Goal: Transaction & Acquisition: Purchase product/service

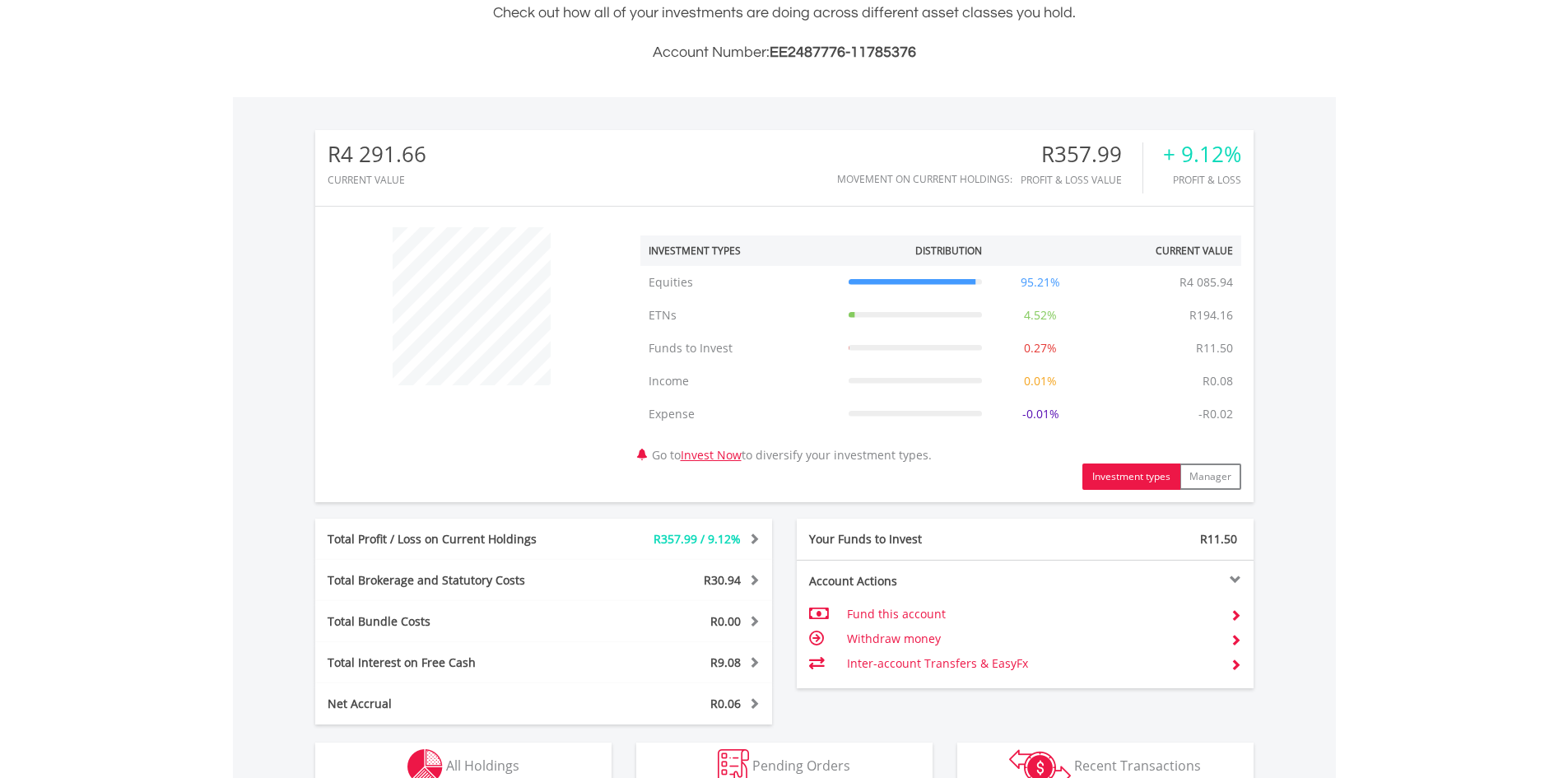
scroll to position [713, 0]
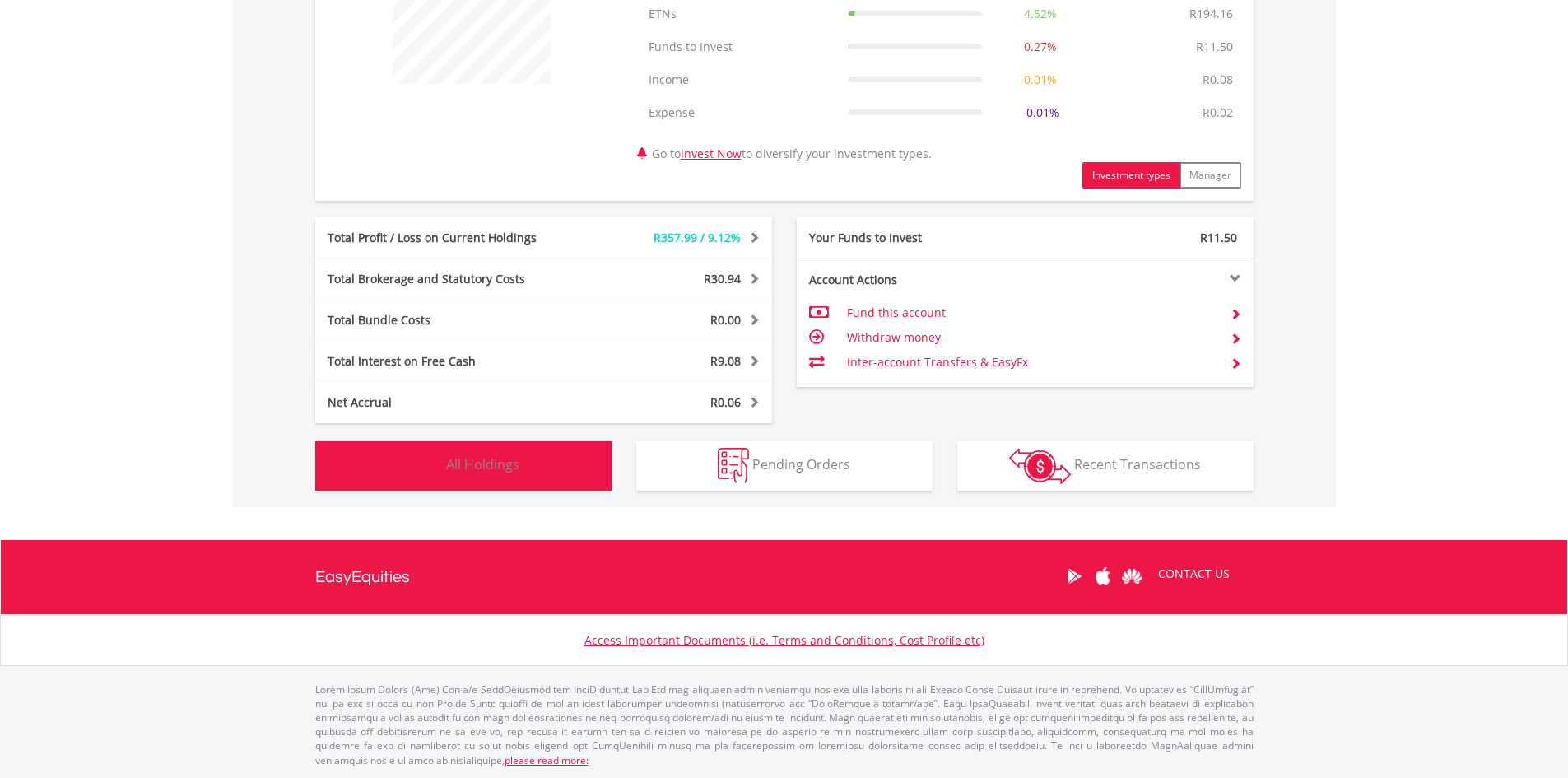
click at [538, 477] on button "Holdings All Holdings" at bounding box center [464, 466] width 297 height 50
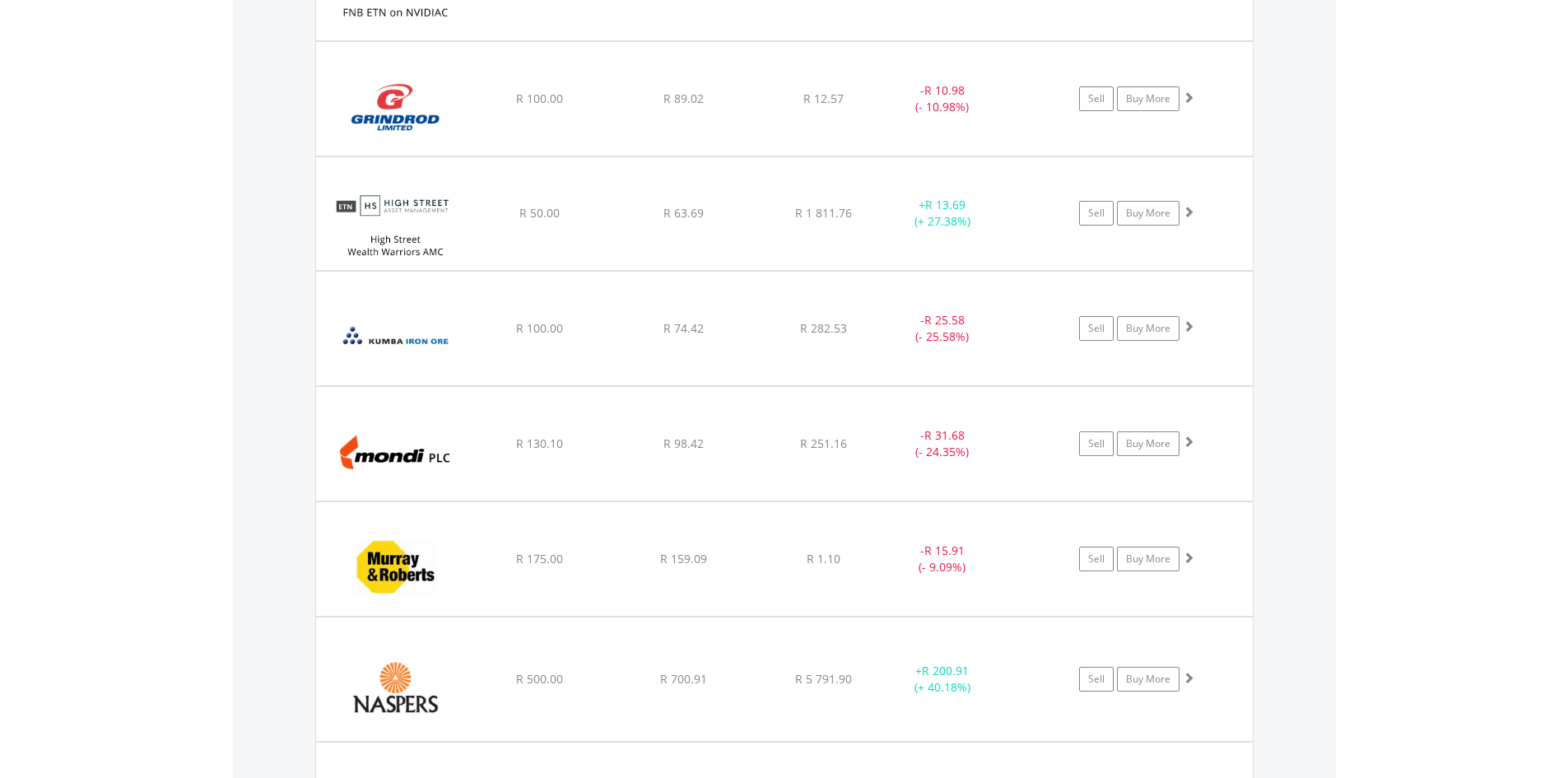
scroll to position [2406, 0]
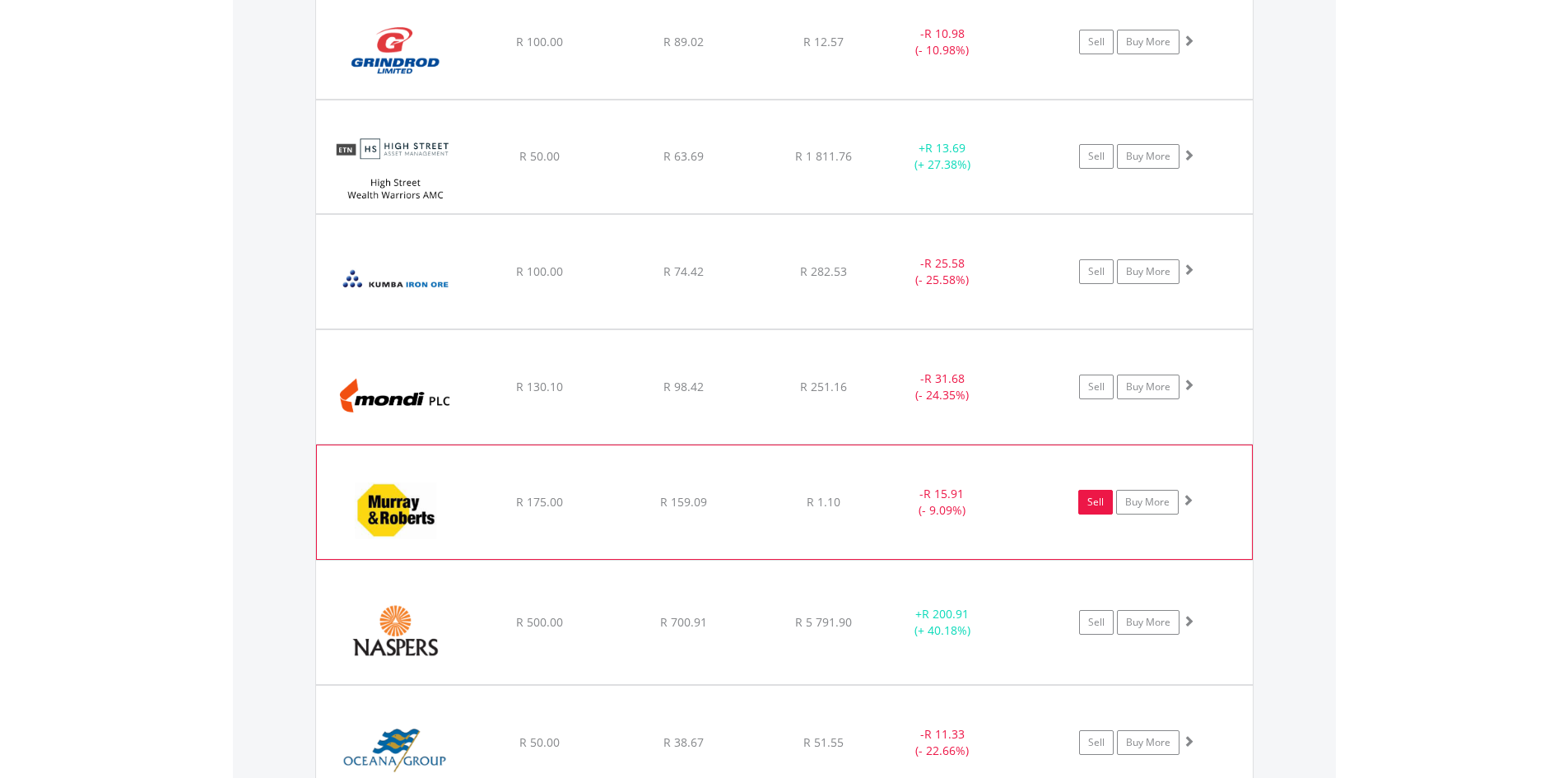
click at [1094, 512] on link "Sell" at bounding box center [1096, 502] width 34 height 25
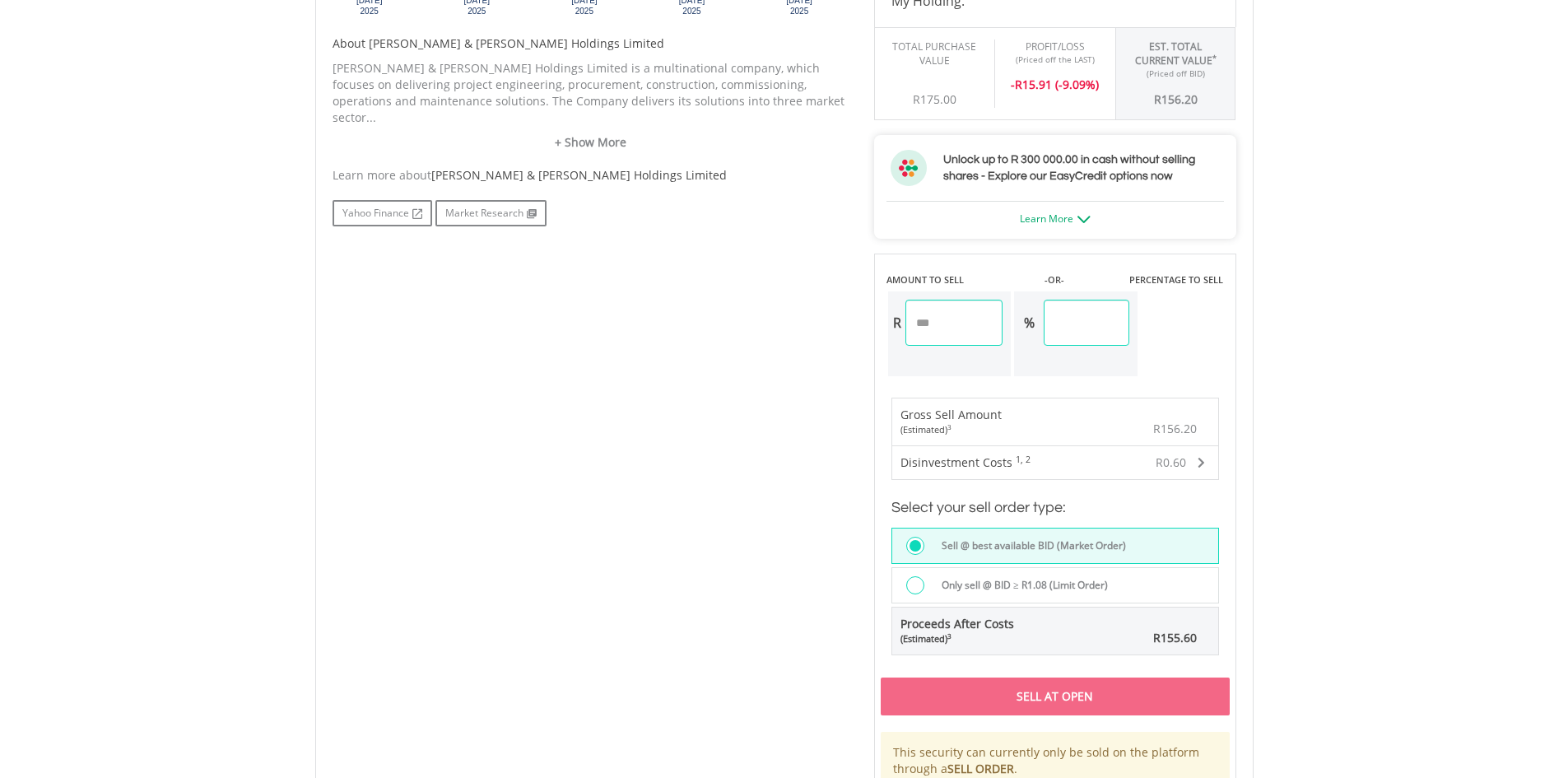
scroll to position [809, 0]
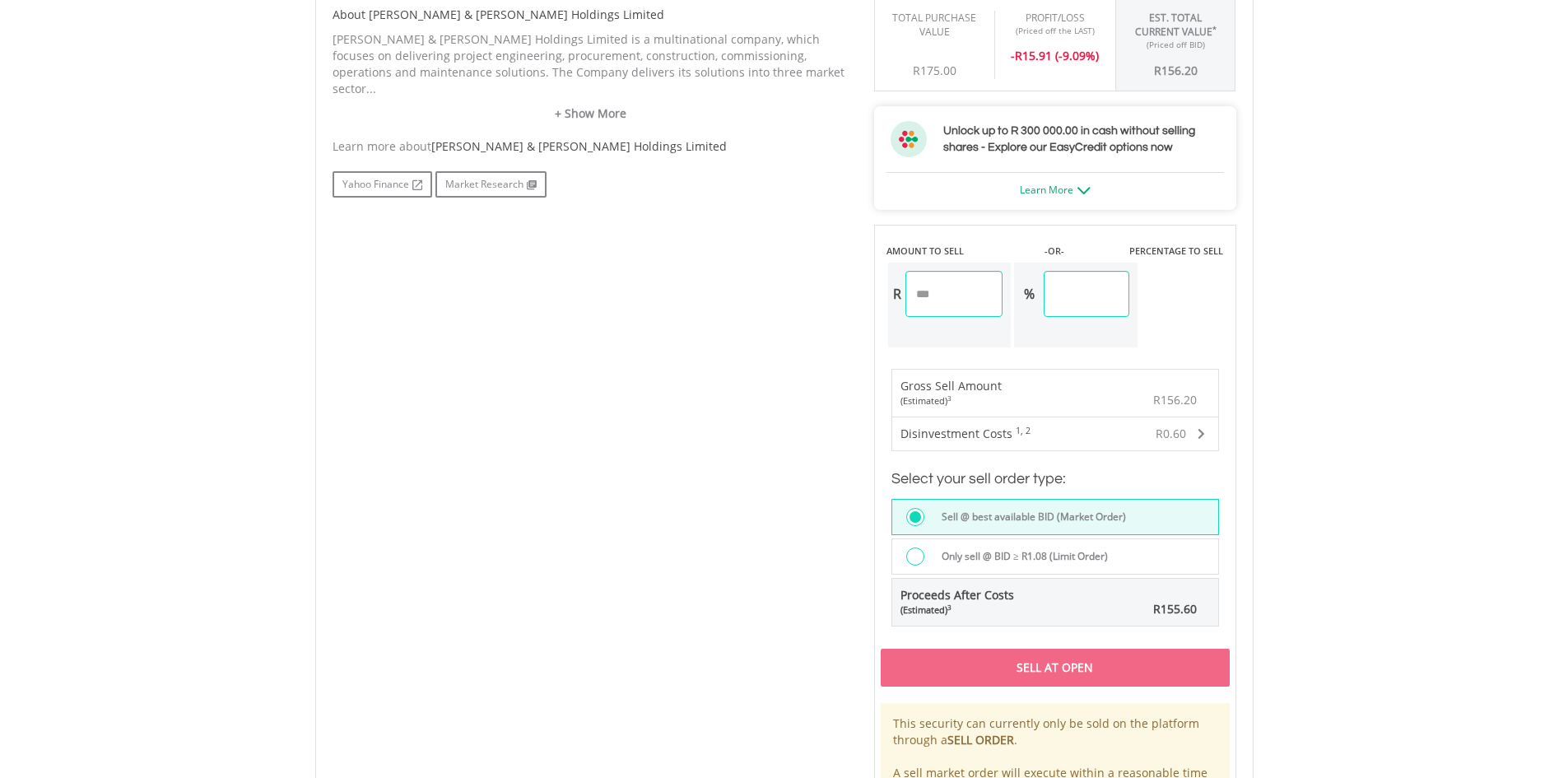
click at [1034, 666] on div "Sell At Open" at bounding box center [1056, 667] width 349 height 38
click at [975, 551] on label "Only sell @ BID ≥ R1.08 (Limit Order)" at bounding box center [1020, 556] width 176 height 18
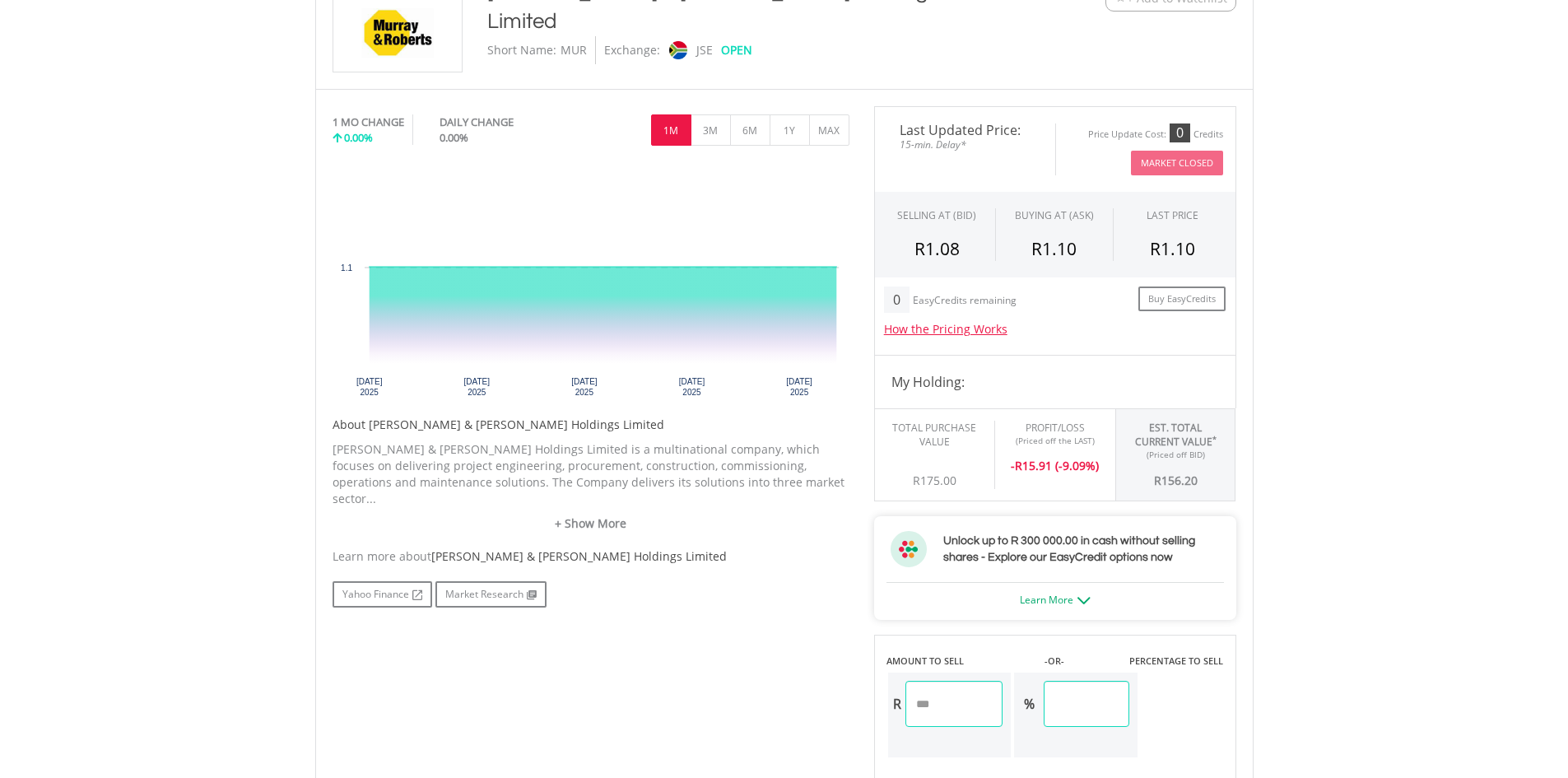
scroll to position [399, 0]
click at [751, 133] on button "6M" at bounding box center [751, 132] width 40 height 31
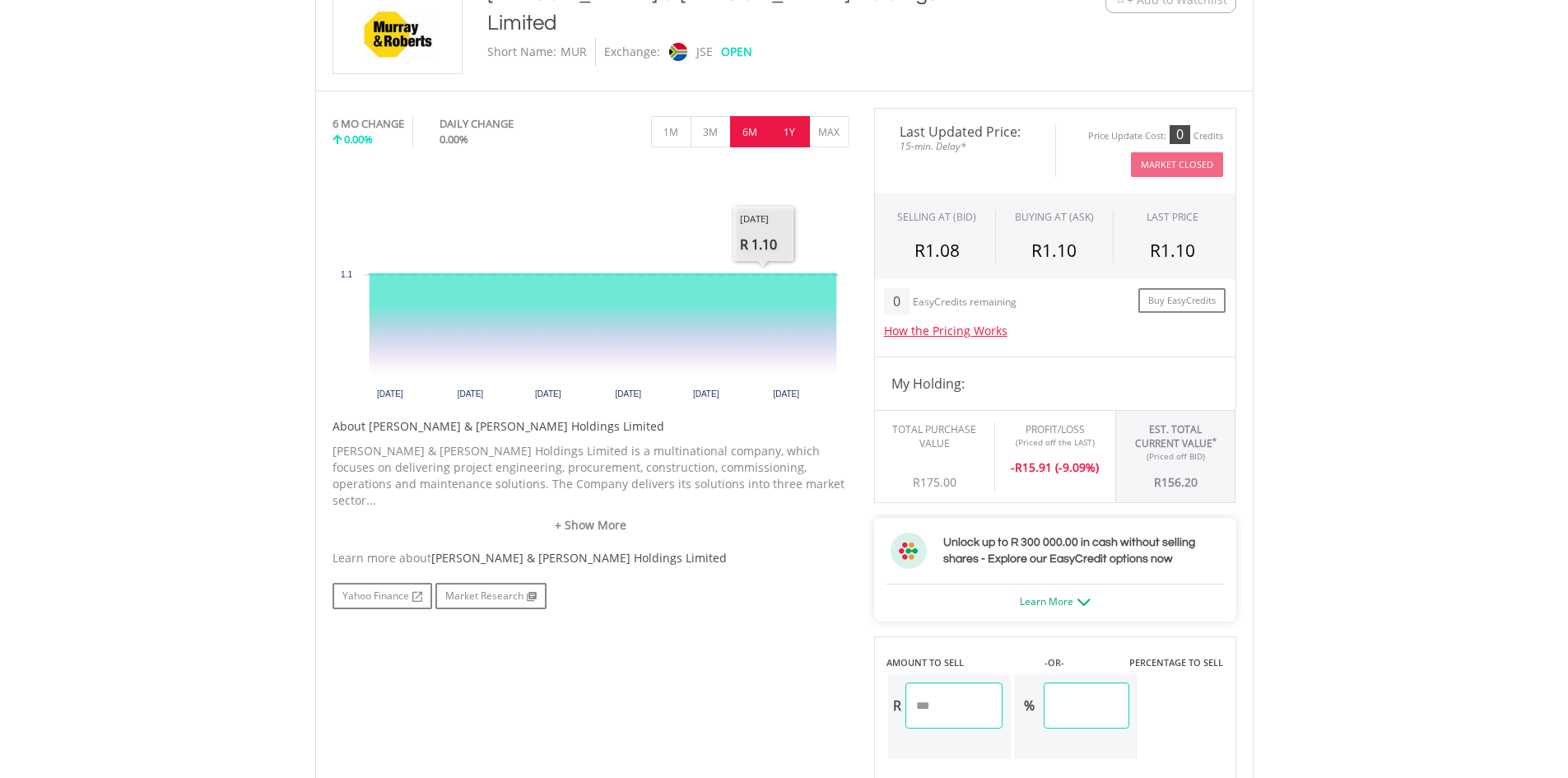
click at [794, 145] on button "1Y" at bounding box center [790, 132] width 40 height 31
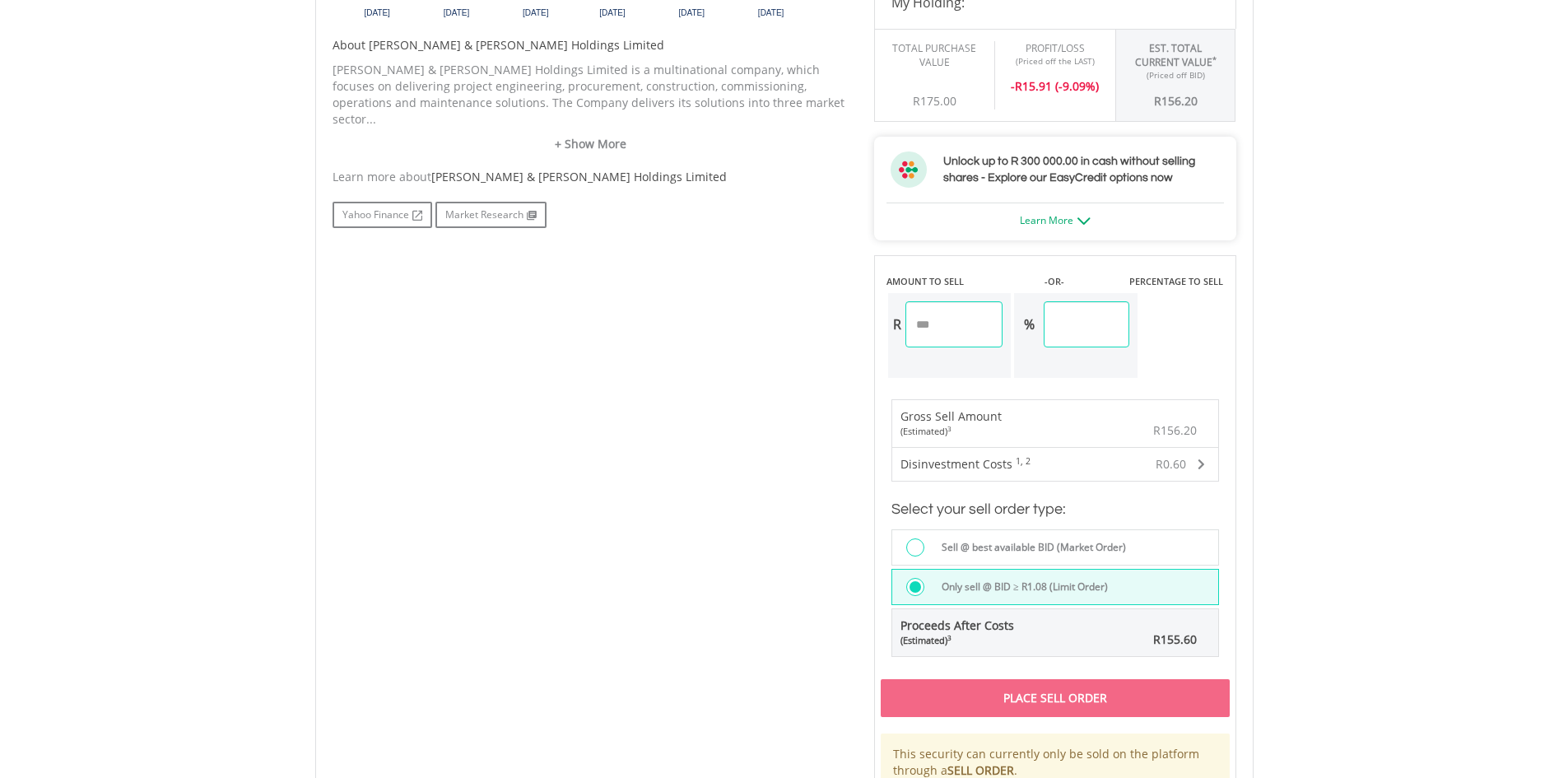
scroll to position [892, 0]
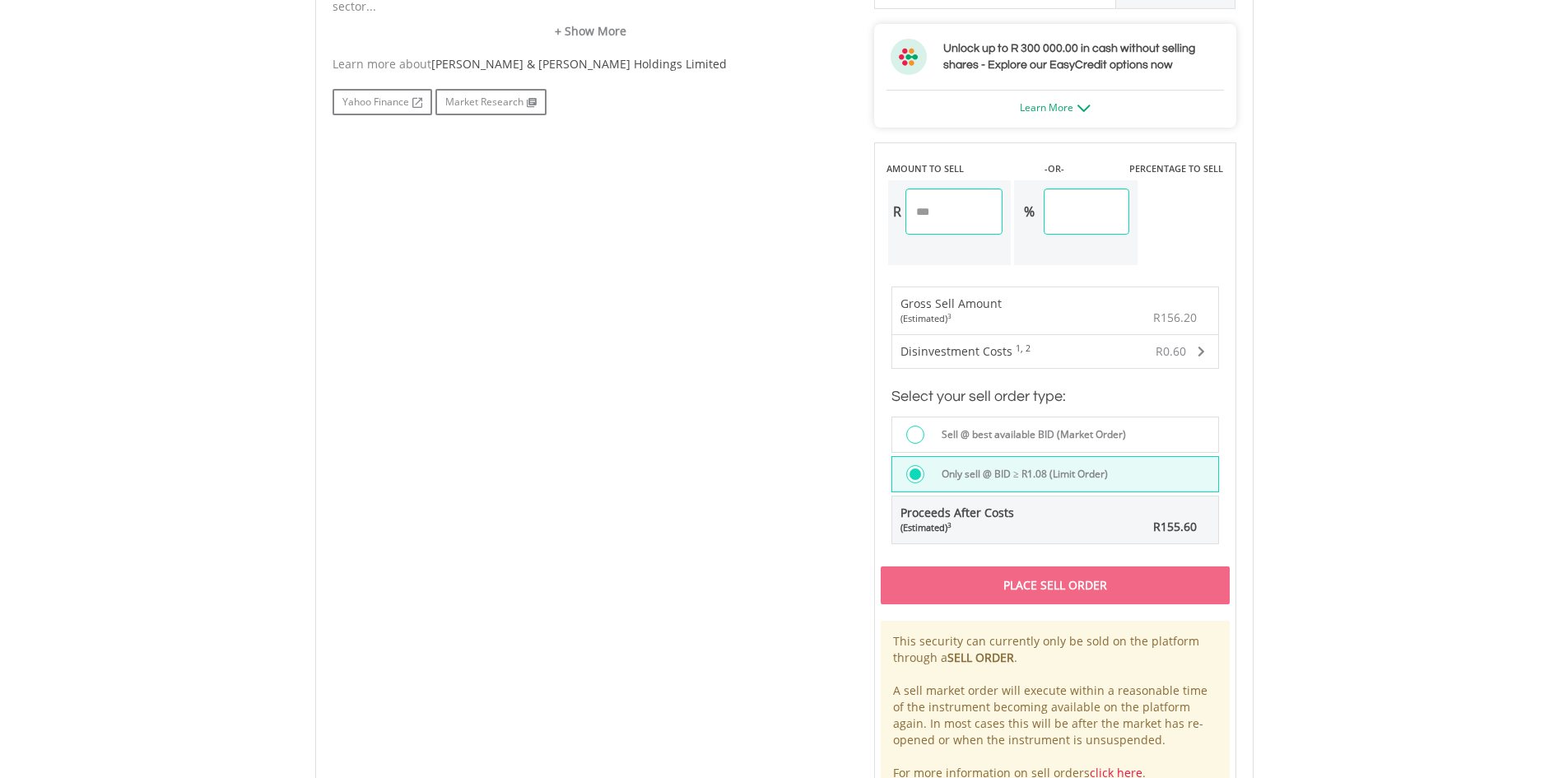
click at [1043, 582] on div "Place Sell Order" at bounding box center [1056, 585] width 349 height 38
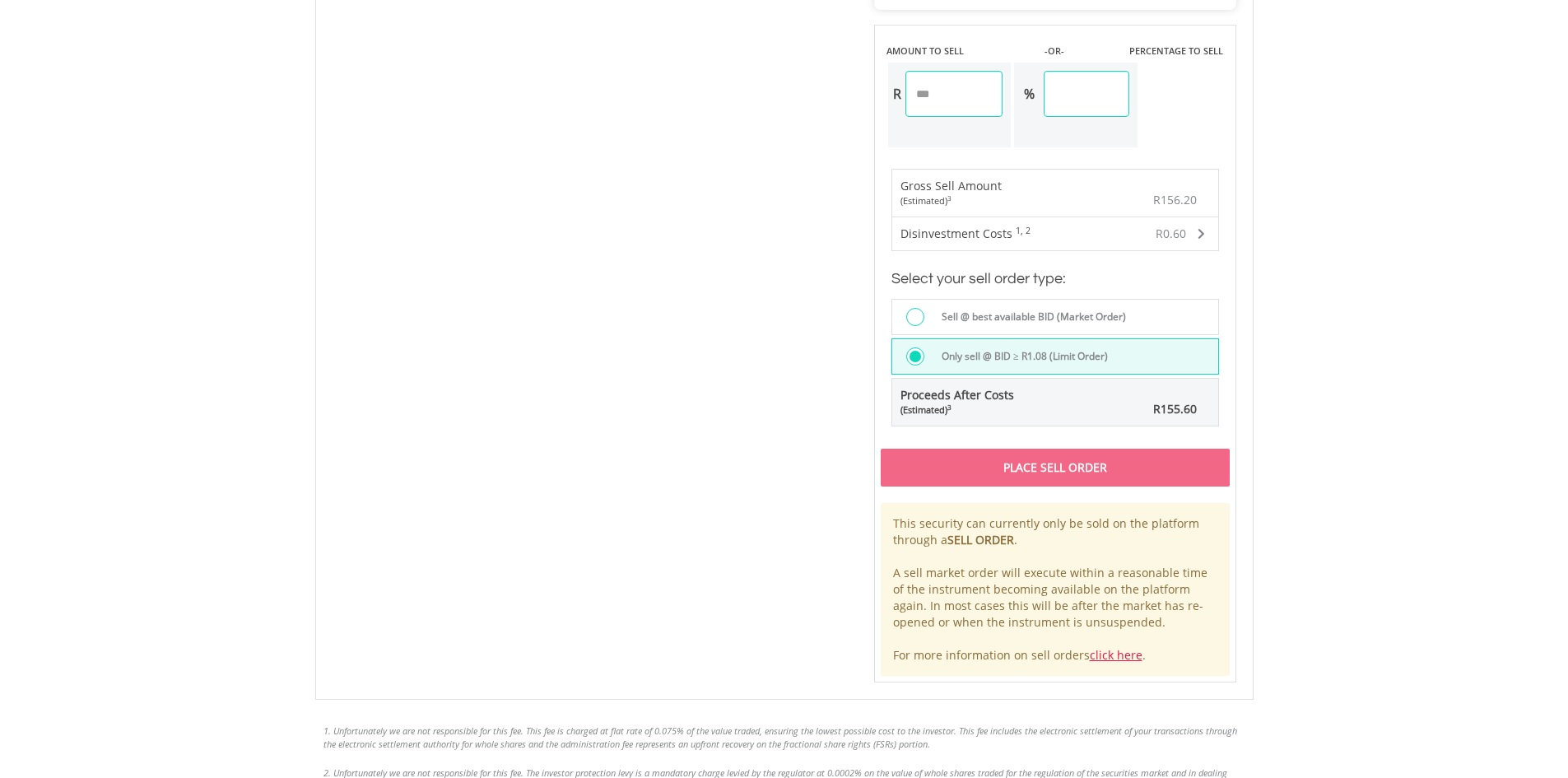
scroll to position [1056, 0]
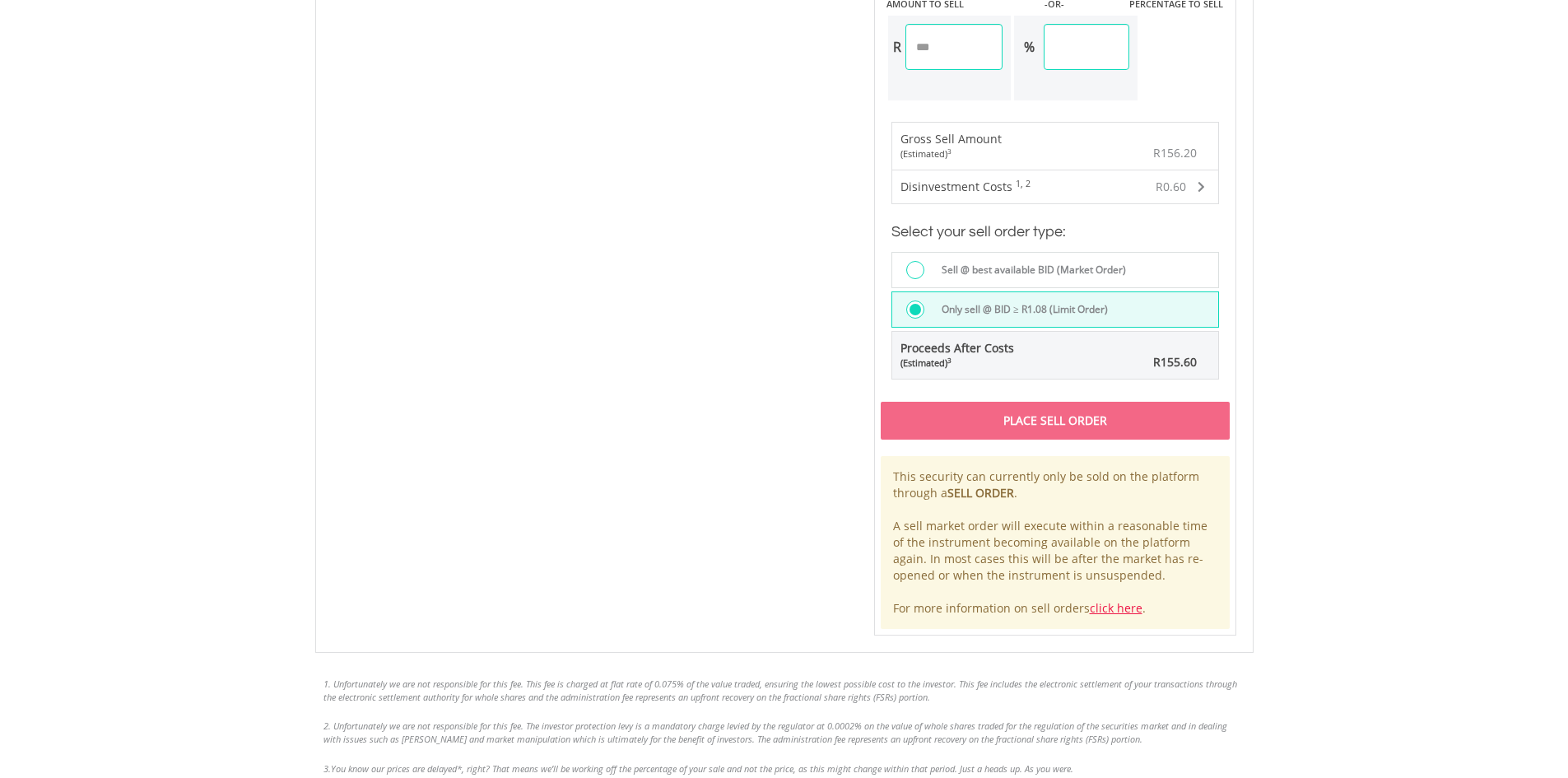
click at [1043, 427] on div "Place Sell Order" at bounding box center [1056, 420] width 349 height 38
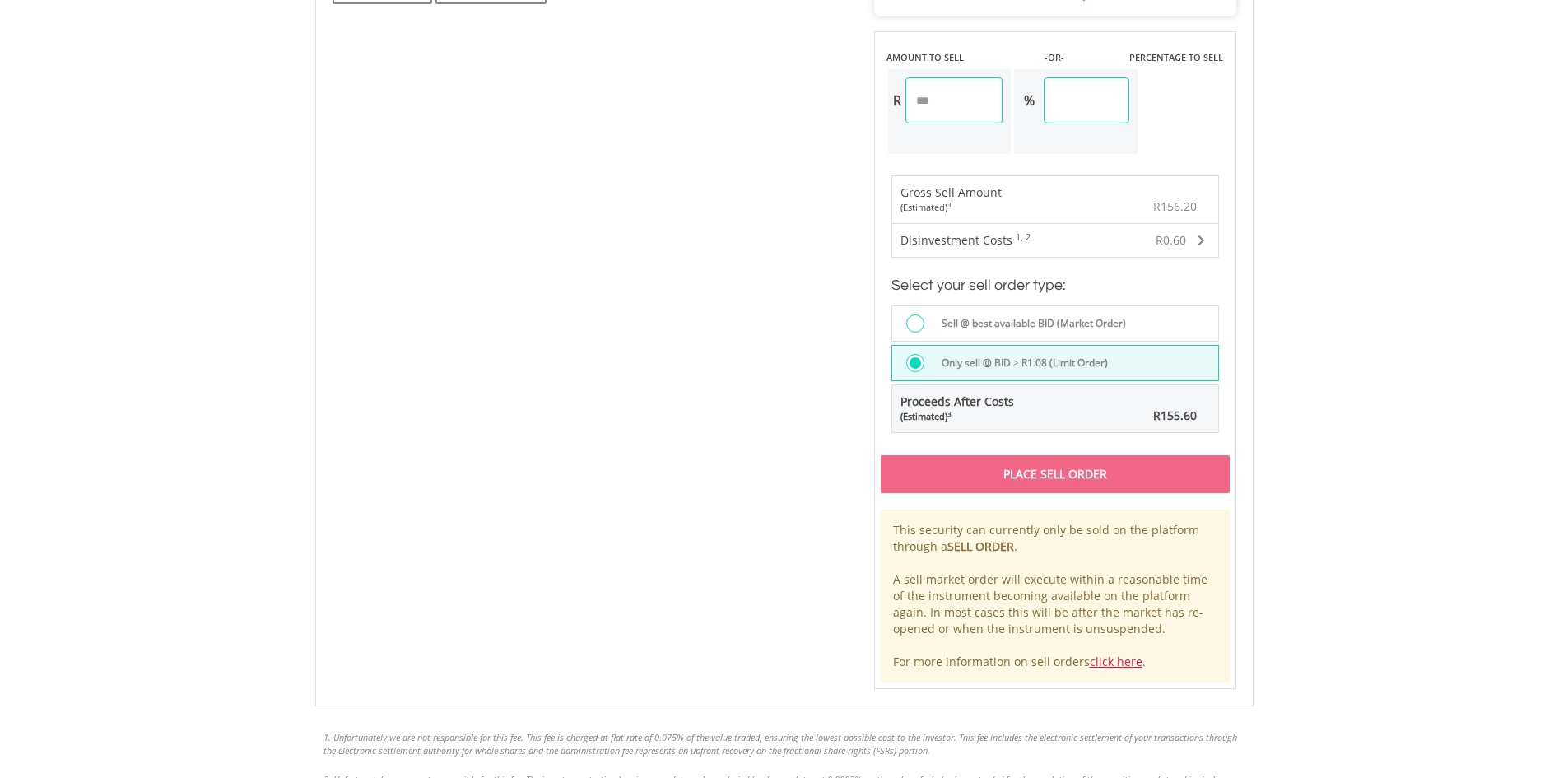
scroll to position [974, 0]
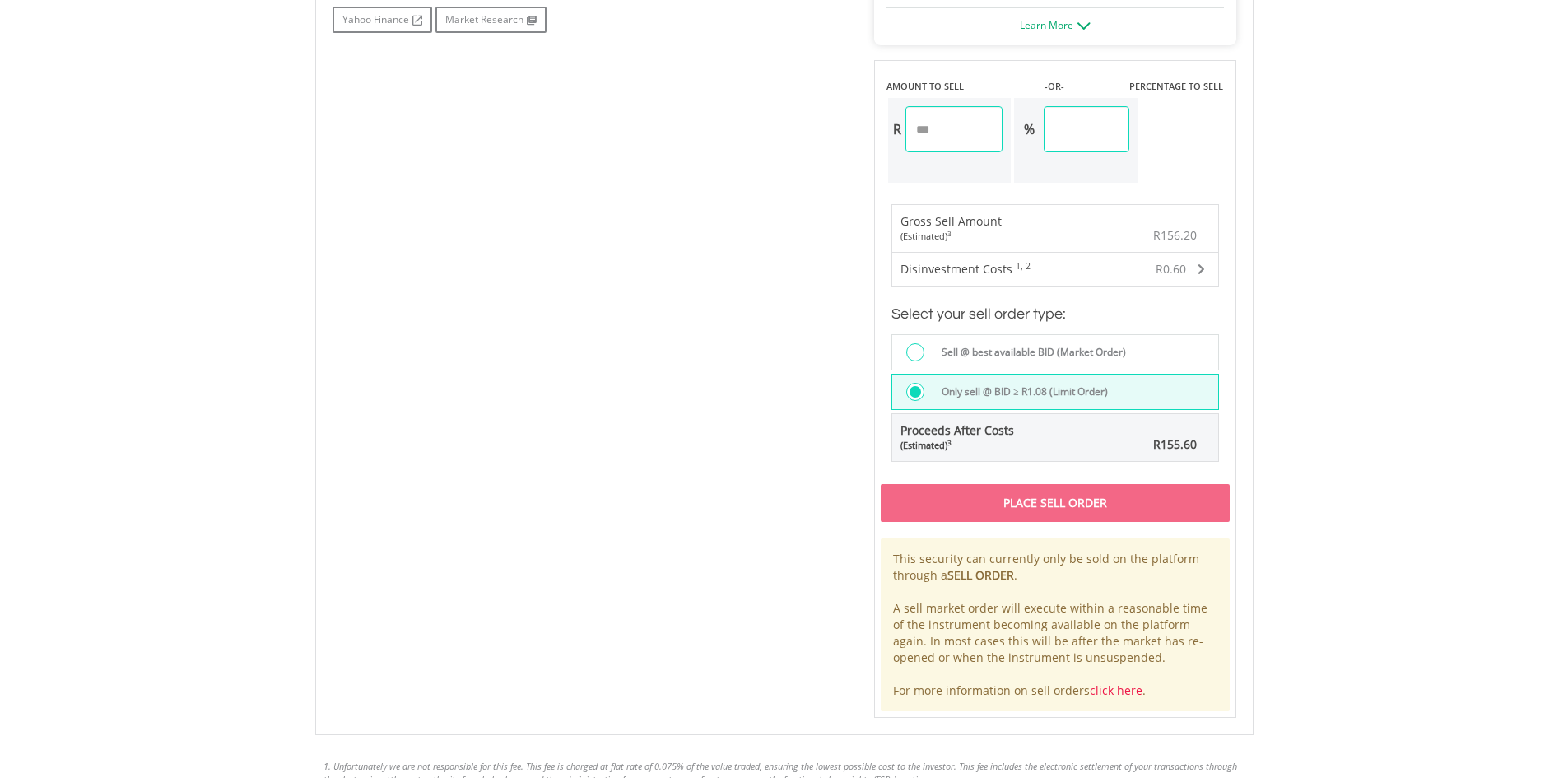
click at [996, 357] on label "Sell @ best available BID (Market Order)" at bounding box center [1029, 352] width 195 height 18
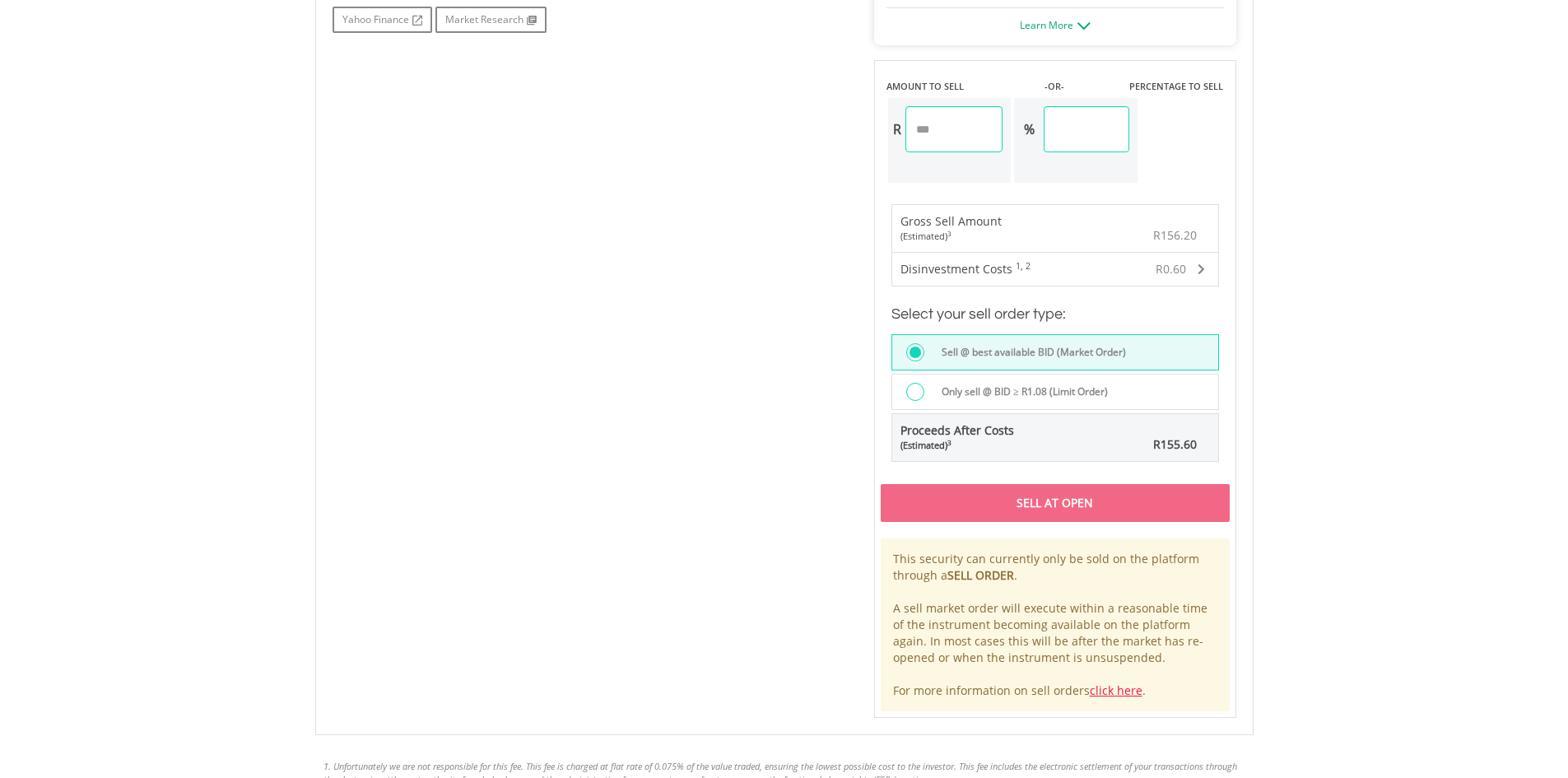
click at [995, 393] on label "Only sell @ BID ≥ R1.08 (Limit Order)" at bounding box center [1020, 391] width 176 height 18
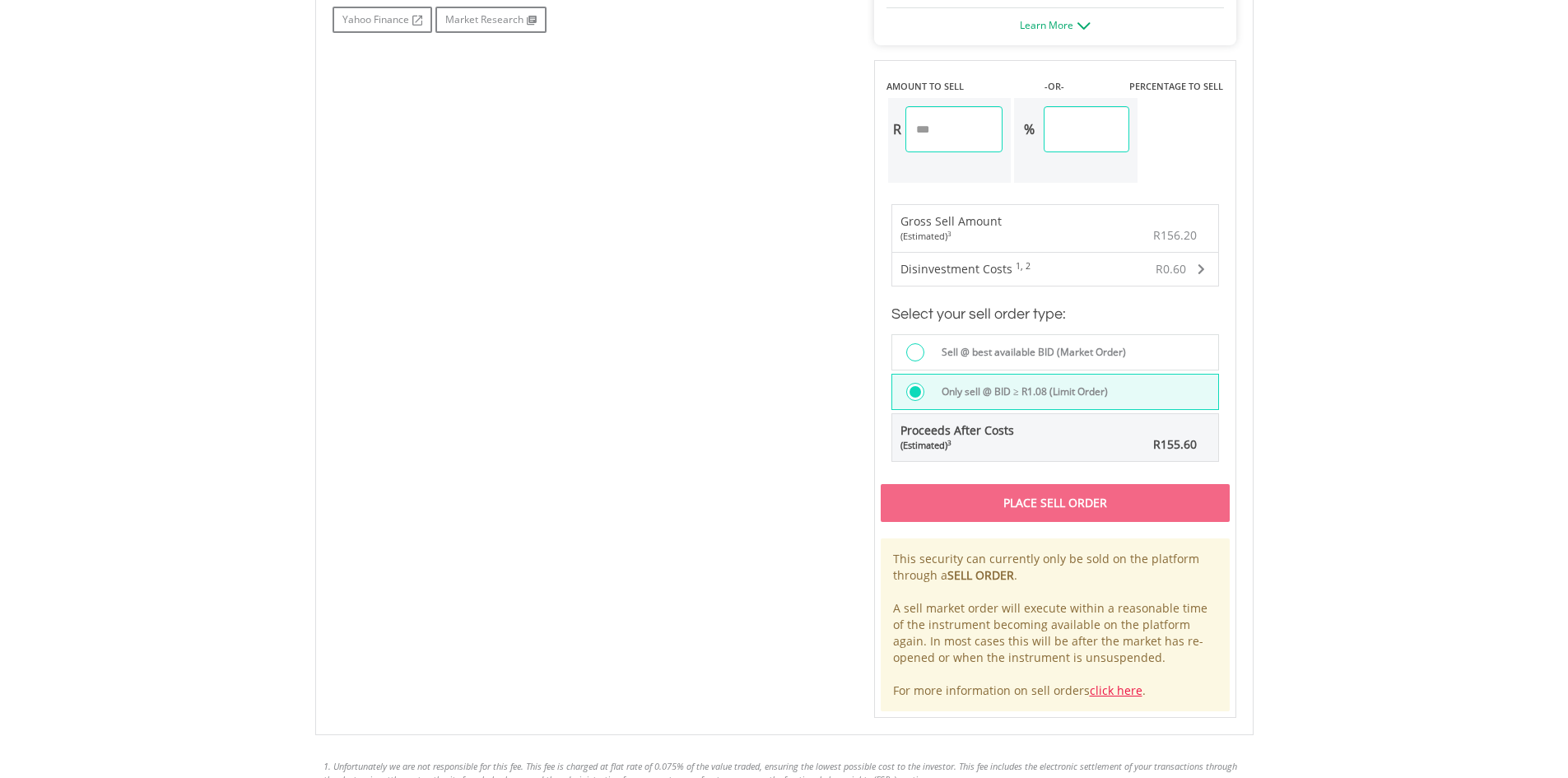
click at [1001, 504] on div "Place Sell Order" at bounding box center [1056, 503] width 349 height 38
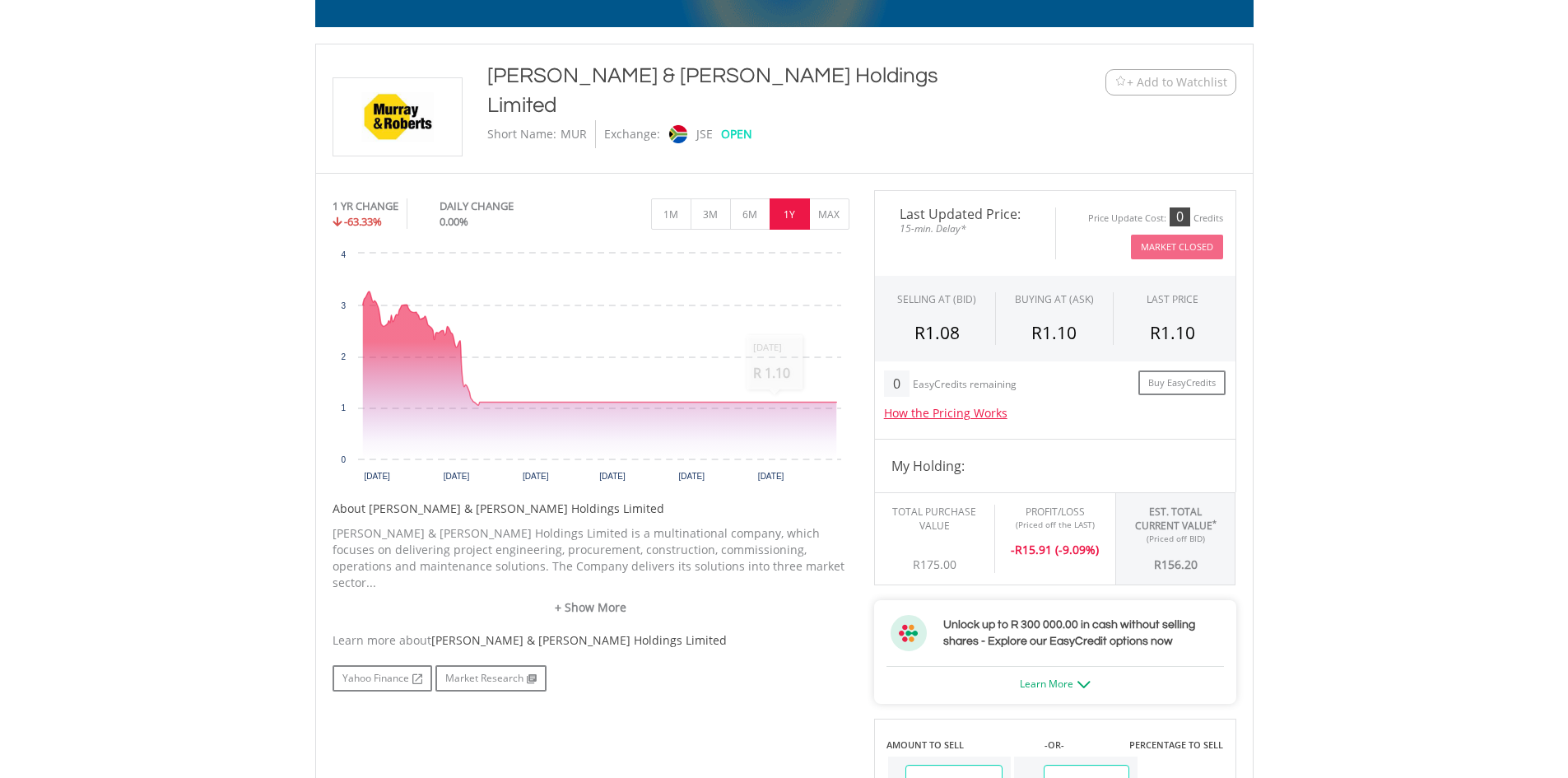
scroll to position [152, 0]
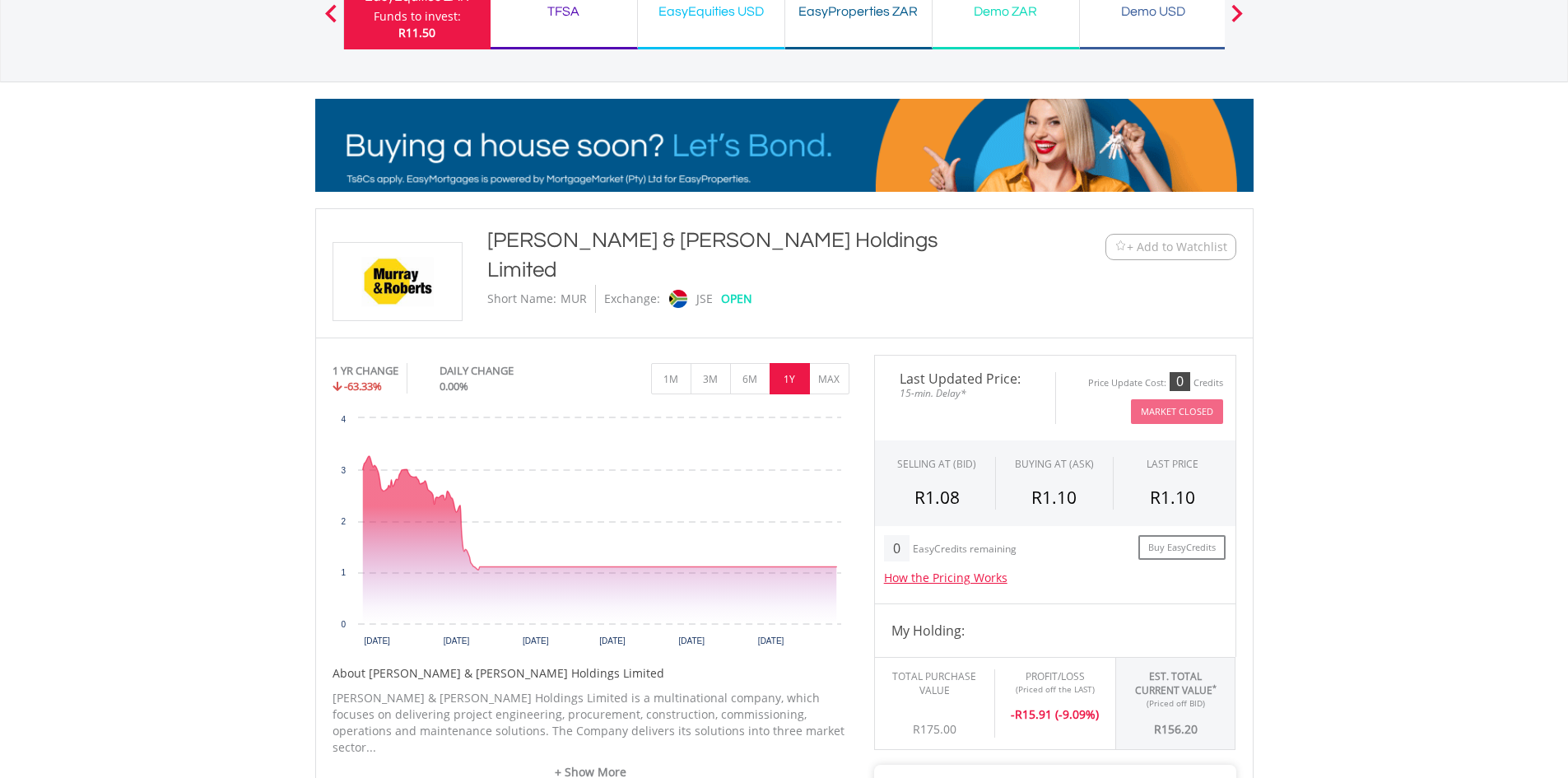
click at [432, 29] on span "R11.50" at bounding box center [417, 32] width 37 height 15
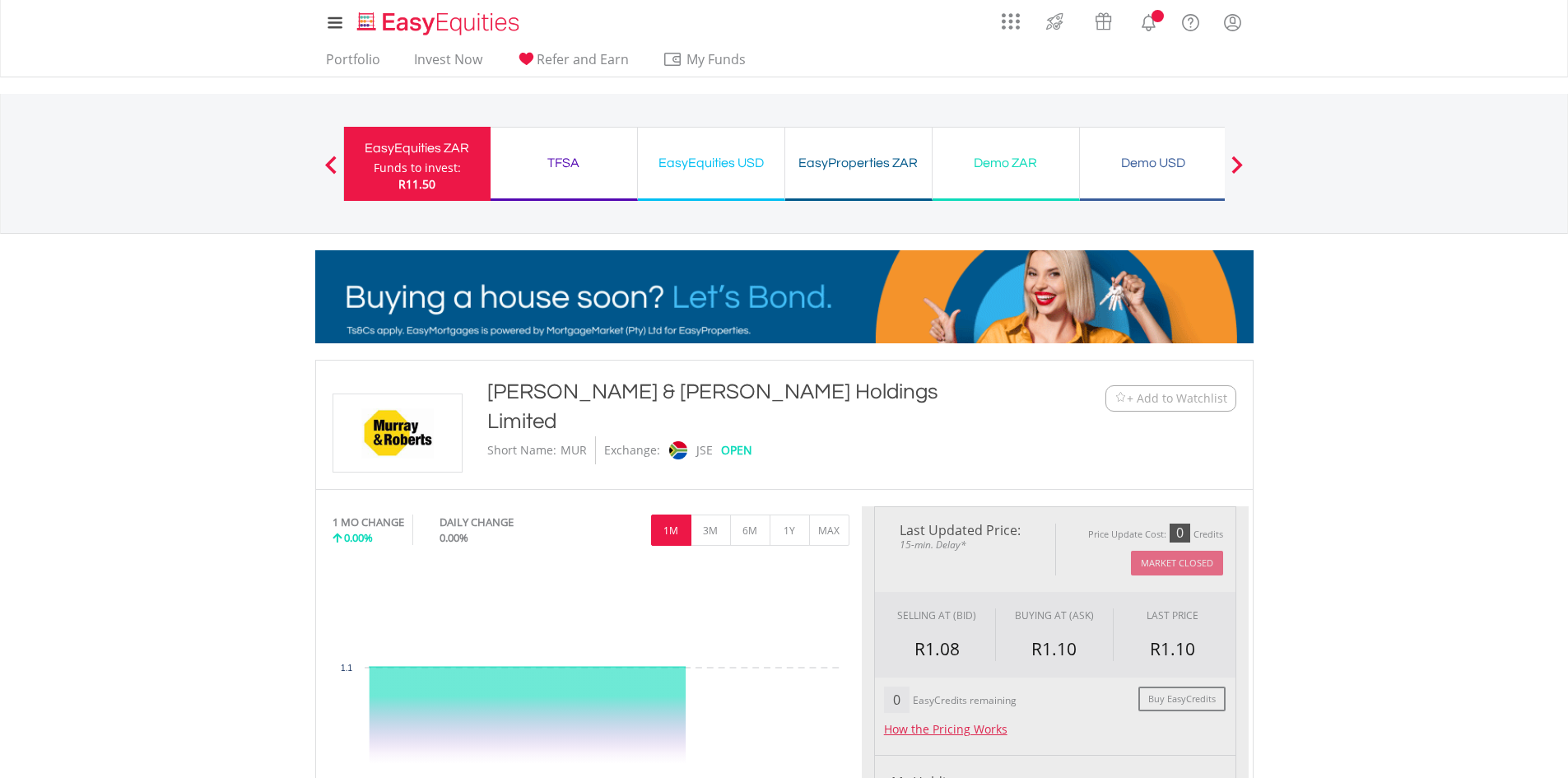
type input "******"
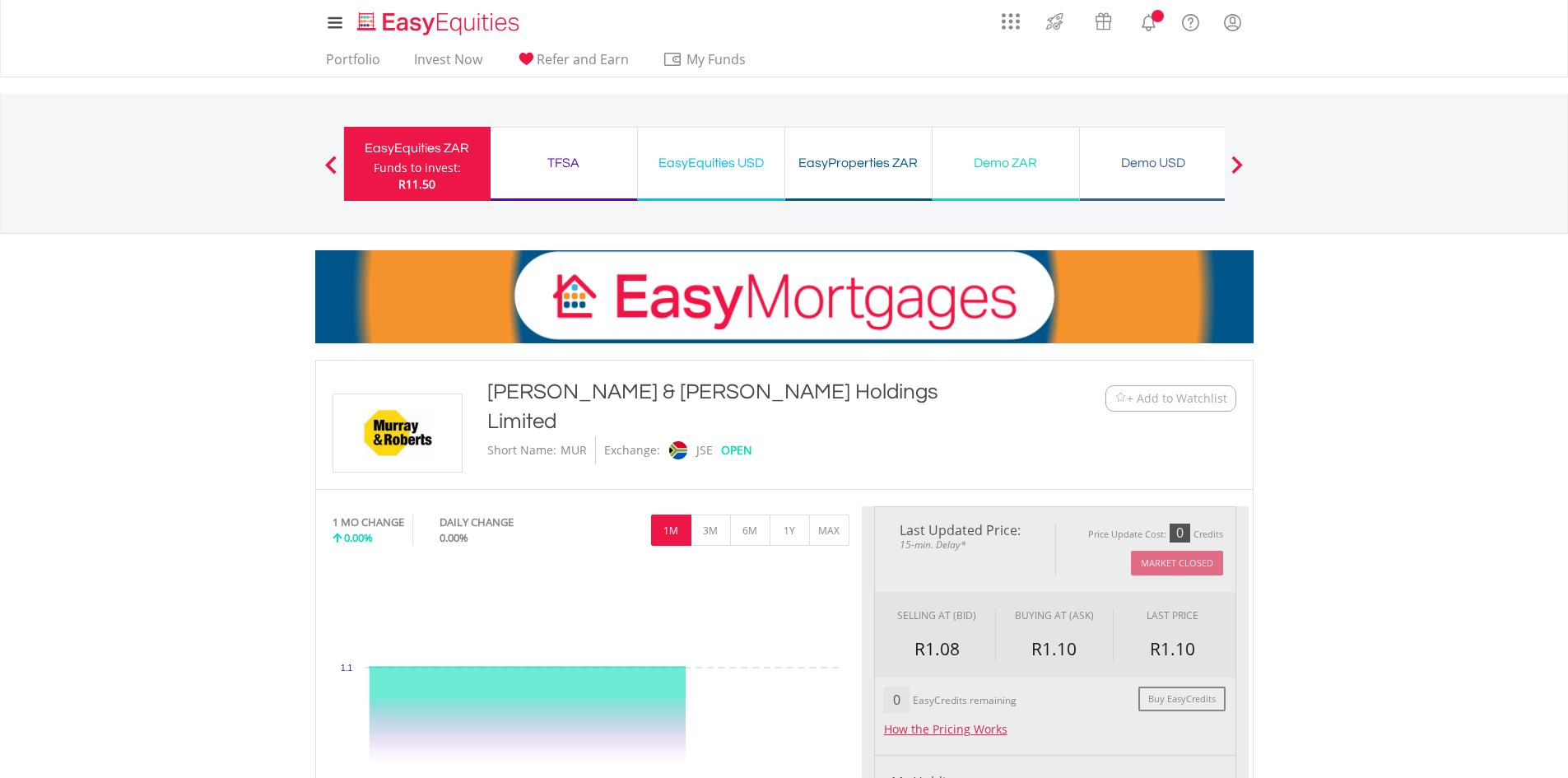
type input "******"
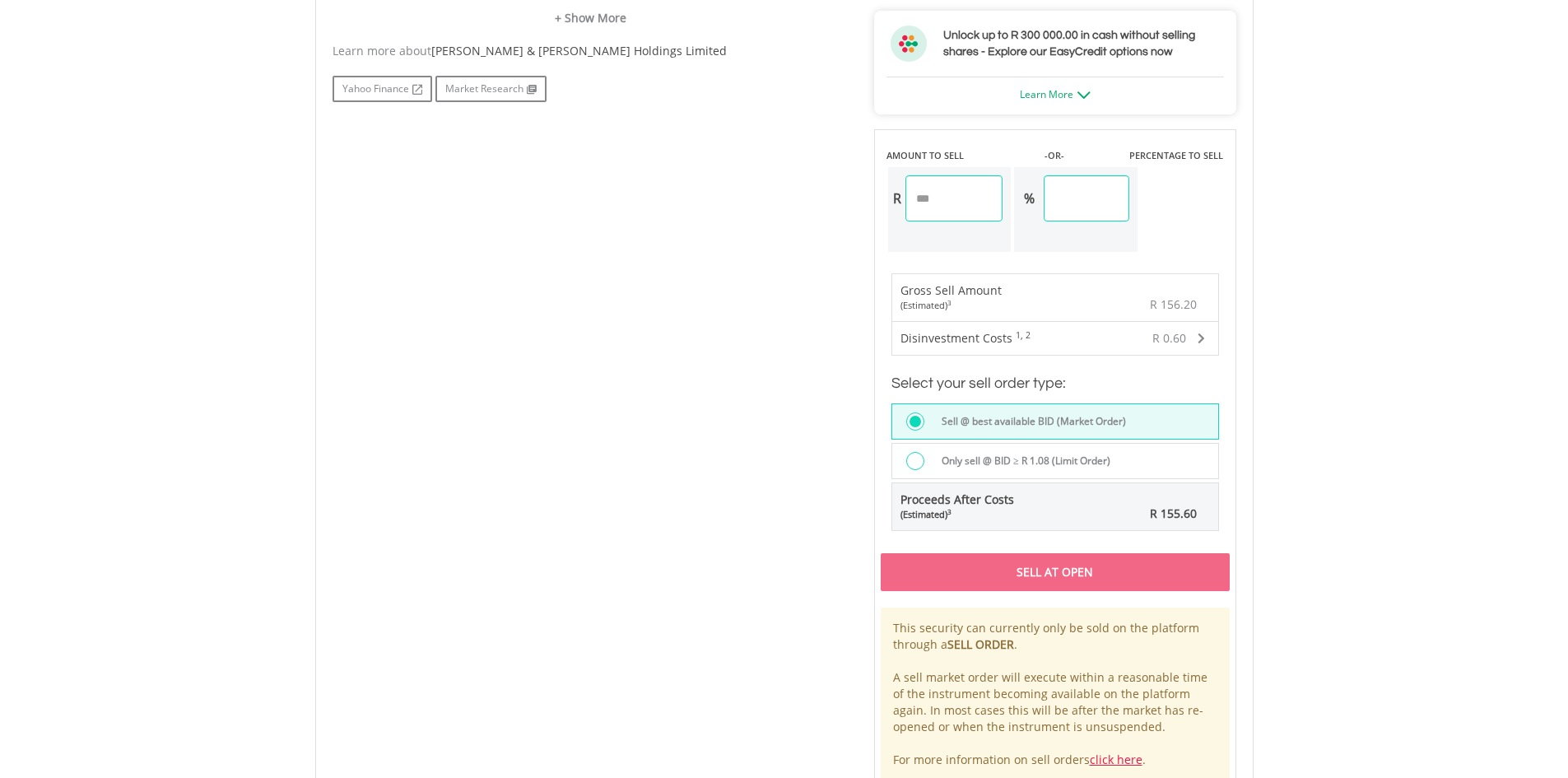
scroll to position [988, 0]
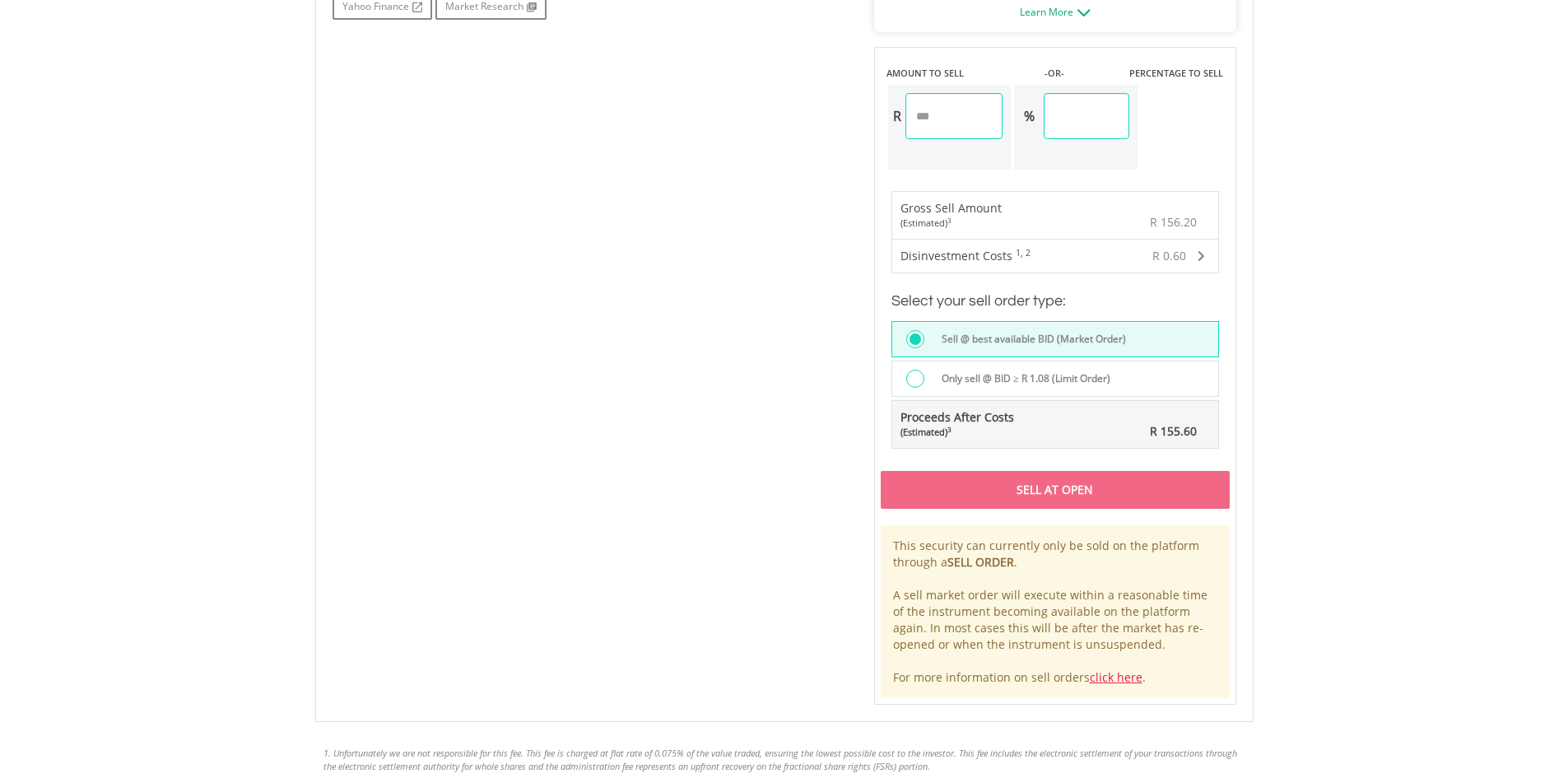
click at [957, 378] on label "Only sell @ BID ≥ R 1.08 (Limit Order)" at bounding box center [1021, 379] width 178 height 18
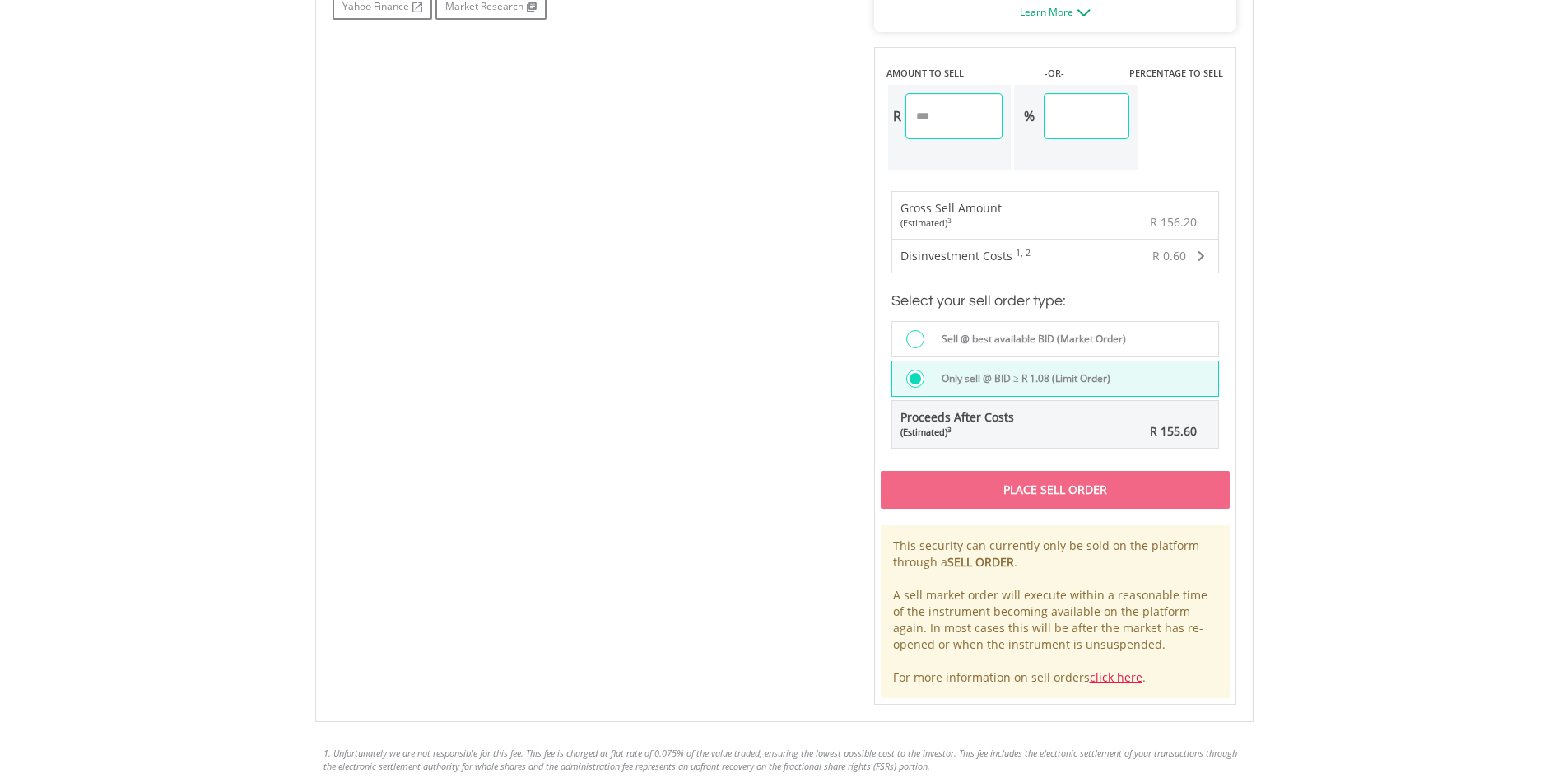
click at [1062, 506] on div "Place Sell Order" at bounding box center [1056, 490] width 349 height 38
click at [1051, 491] on div "Place Sell Order" at bounding box center [1056, 490] width 349 height 38
click at [1106, 683] on link "click here" at bounding box center [1116, 677] width 52 height 15
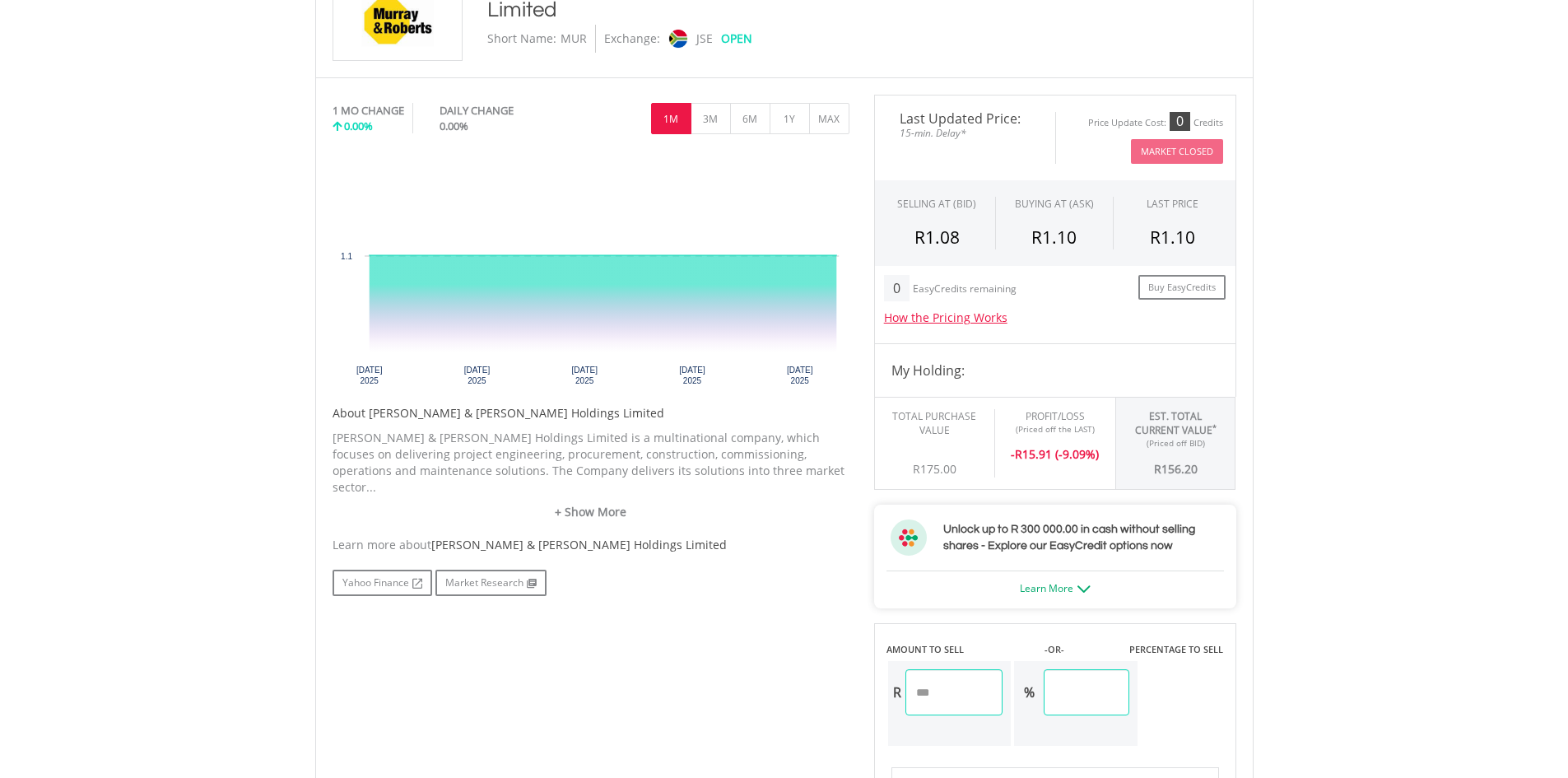
scroll to position [0, 0]
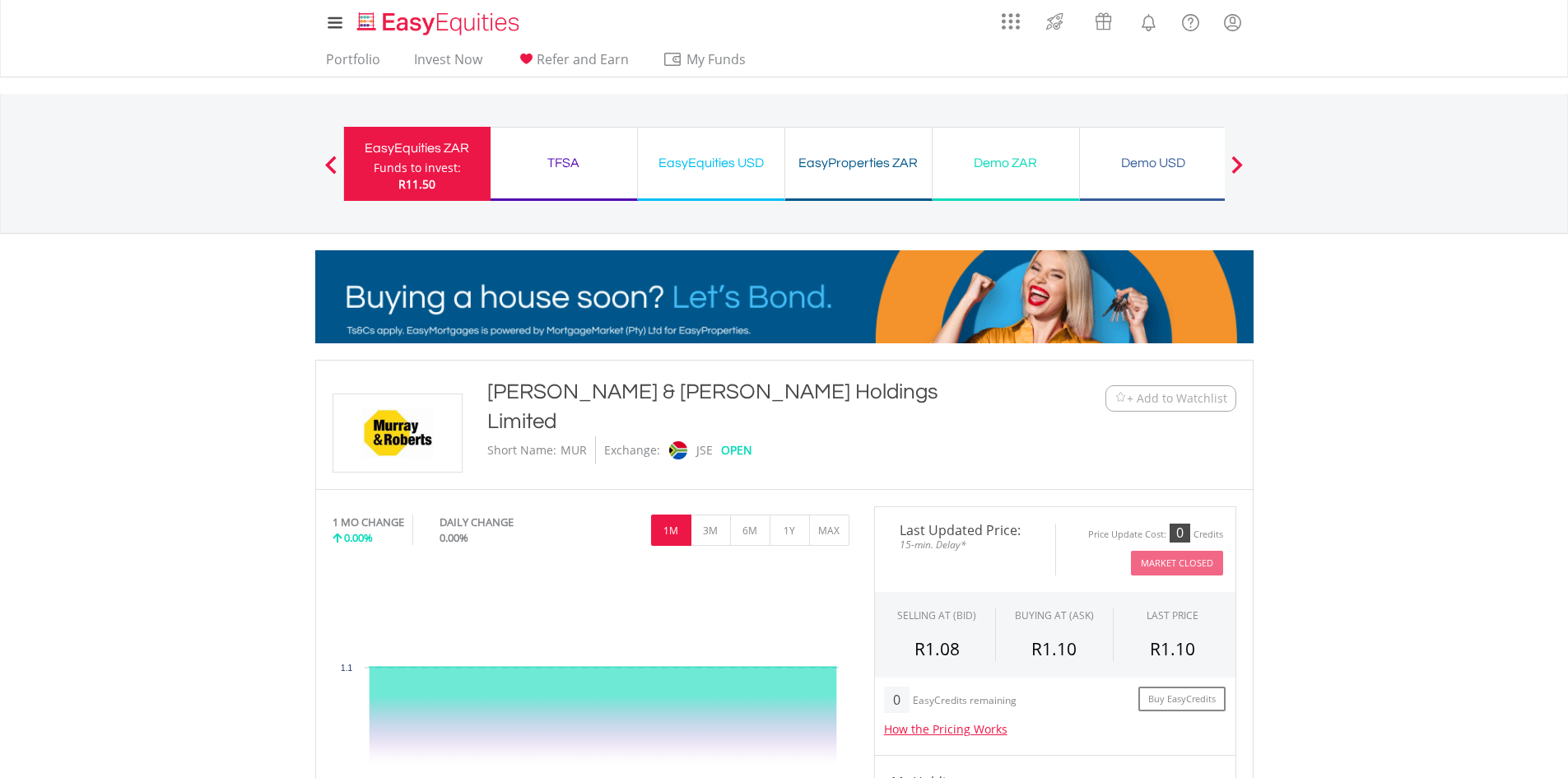
click at [435, 155] on div "EasyEquities ZAR" at bounding box center [417, 148] width 127 height 23
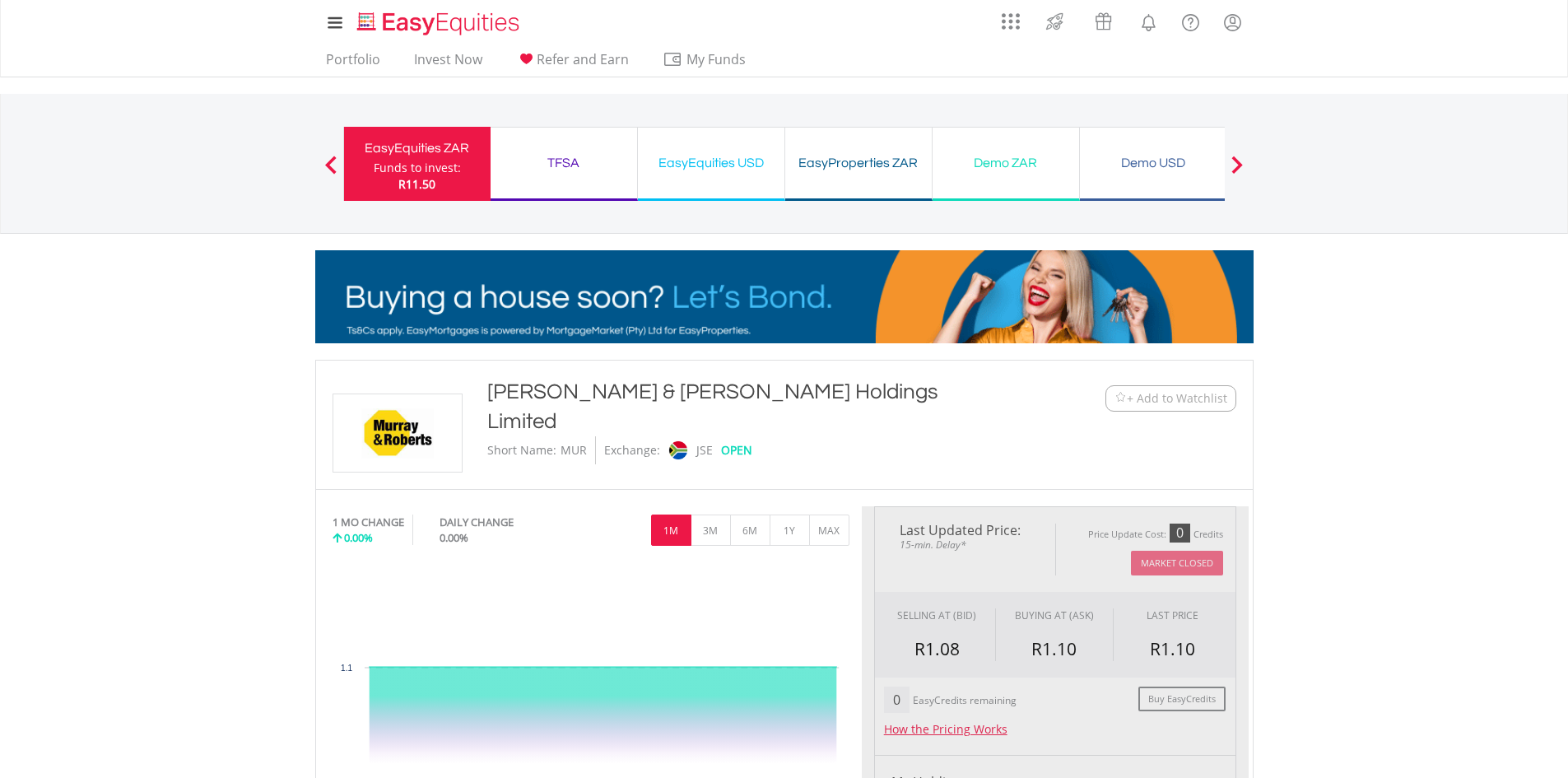
type input "******"
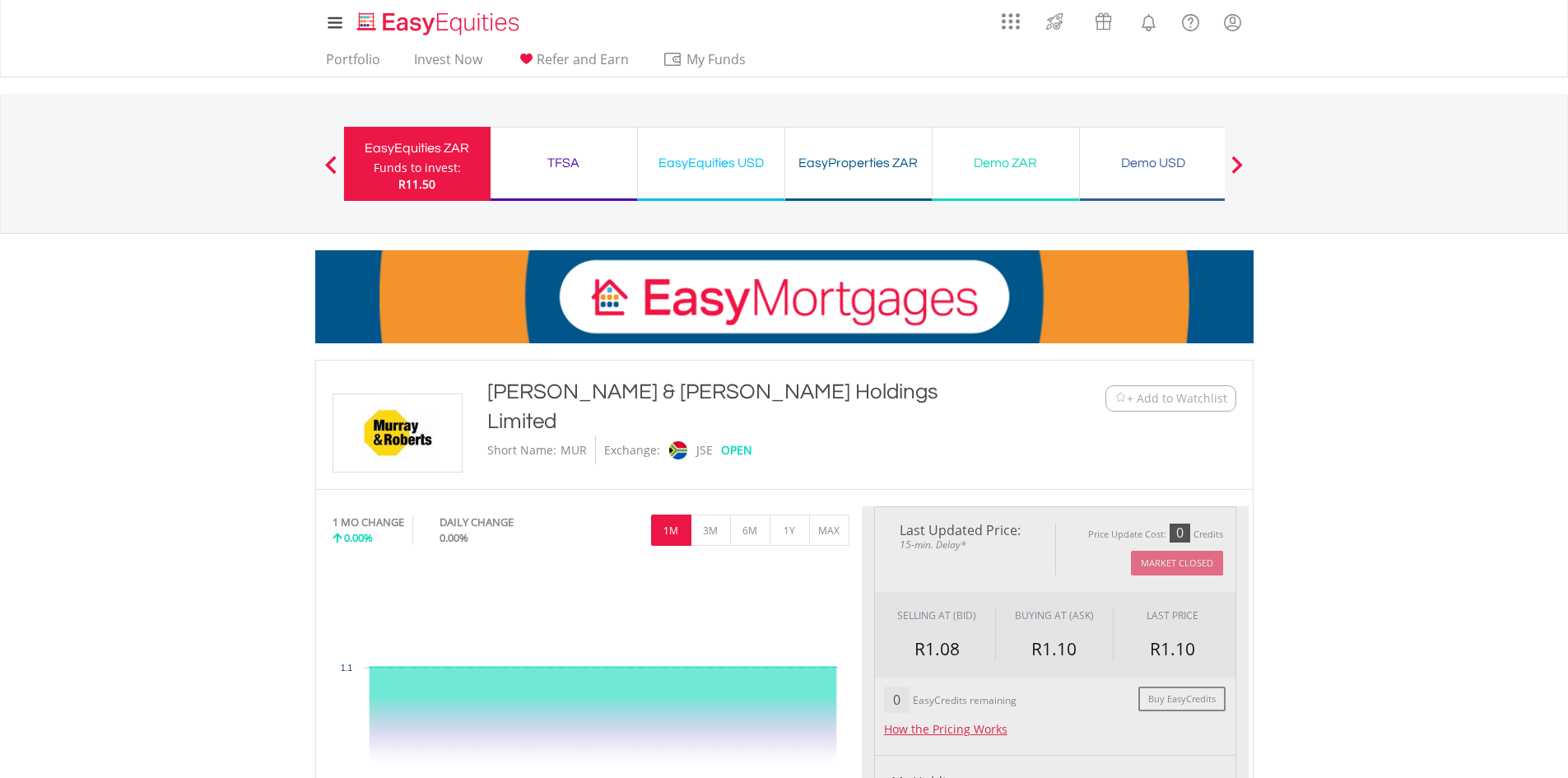
type input "******"
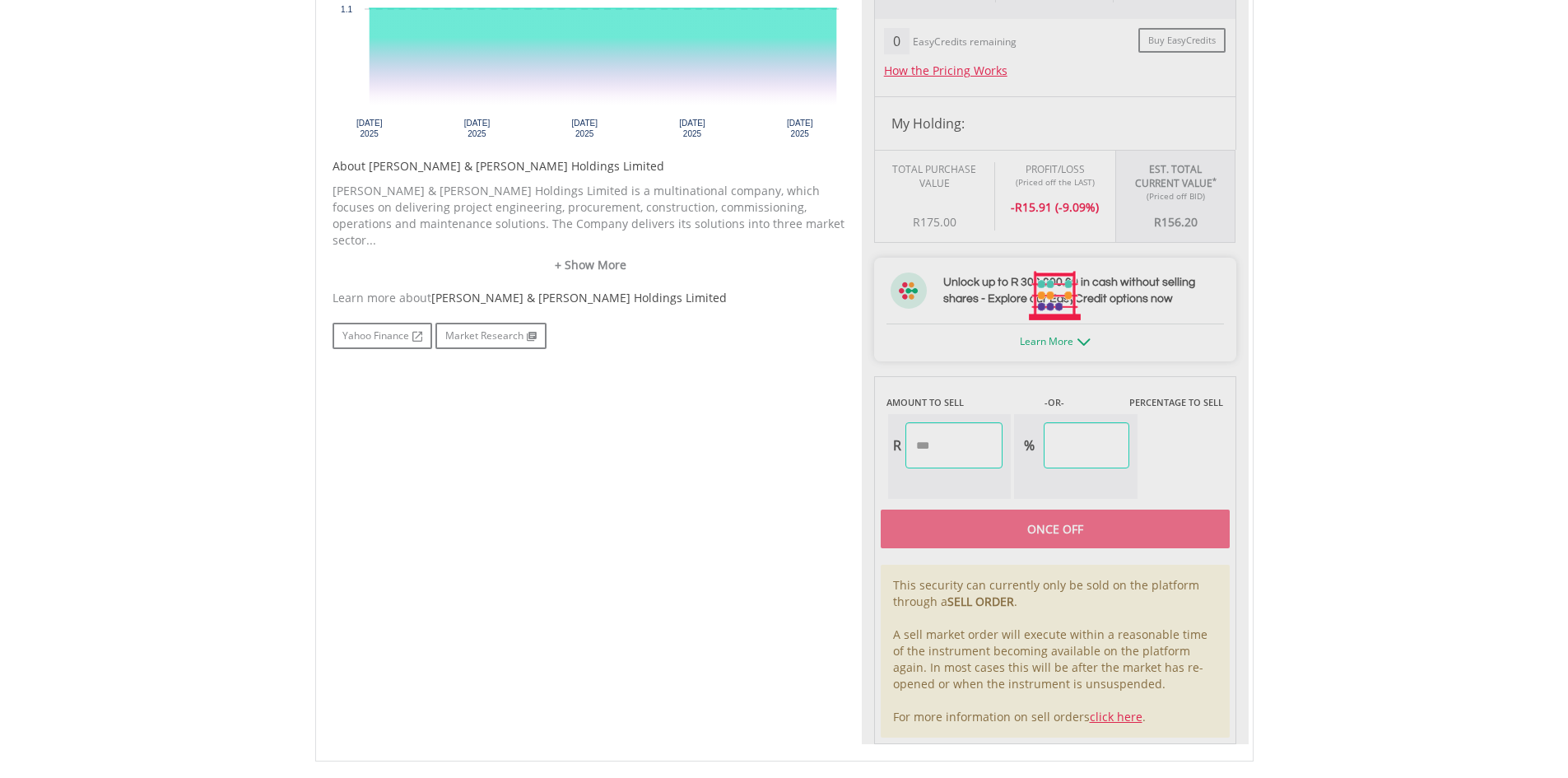
scroll to position [82, 0]
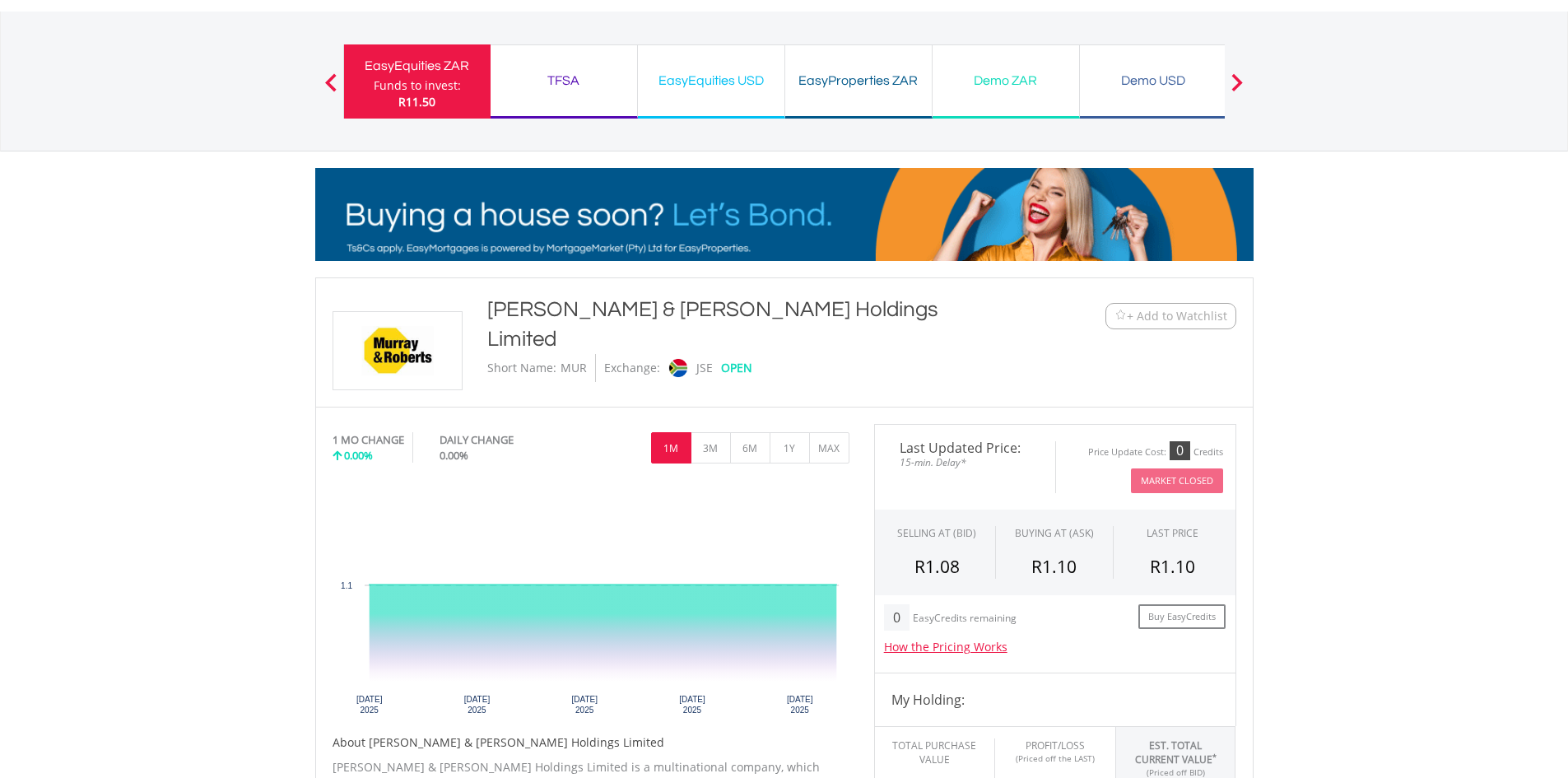
click at [337, 90] on button "Previous" at bounding box center [331, 89] width 33 height 16
